Goal: Task Accomplishment & Management: Use online tool/utility

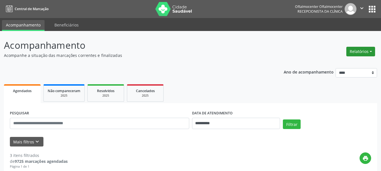
click at [351, 54] on button "Relatórios" at bounding box center [360, 52] width 29 height 10
click at [338, 61] on link "Agendamentos" at bounding box center [344, 64] width 61 height 8
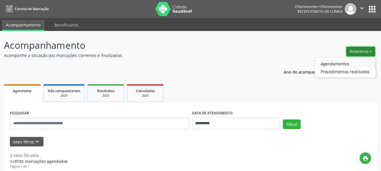
select select "*"
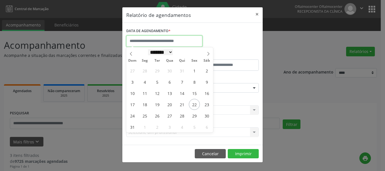
click at [177, 45] on input "text" at bounding box center [164, 40] width 76 height 11
click at [144, 116] on span "25" at bounding box center [144, 115] width 11 height 11
type input "**********"
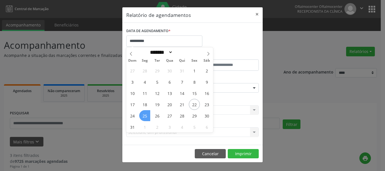
click at [144, 116] on span "25" at bounding box center [144, 115] width 11 height 11
click at [144, 116] on div "CLÍNICA * Selecione uma clínica Nenhum resultado encontrado para: " " Não há ne…" at bounding box center [192, 108] width 135 height 22
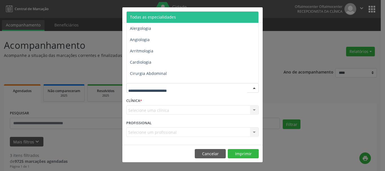
click at [138, 85] on div at bounding box center [192, 88] width 132 height 10
type input "**"
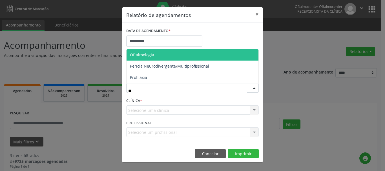
click at [146, 56] on span "Oftalmologia" at bounding box center [142, 54] width 24 height 5
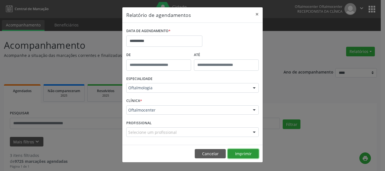
click at [232, 153] on button "Imprimir" at bounding box center [243, 154] width 31 height 10
